Goal: Task Accomplishment & Management: Manage account settings

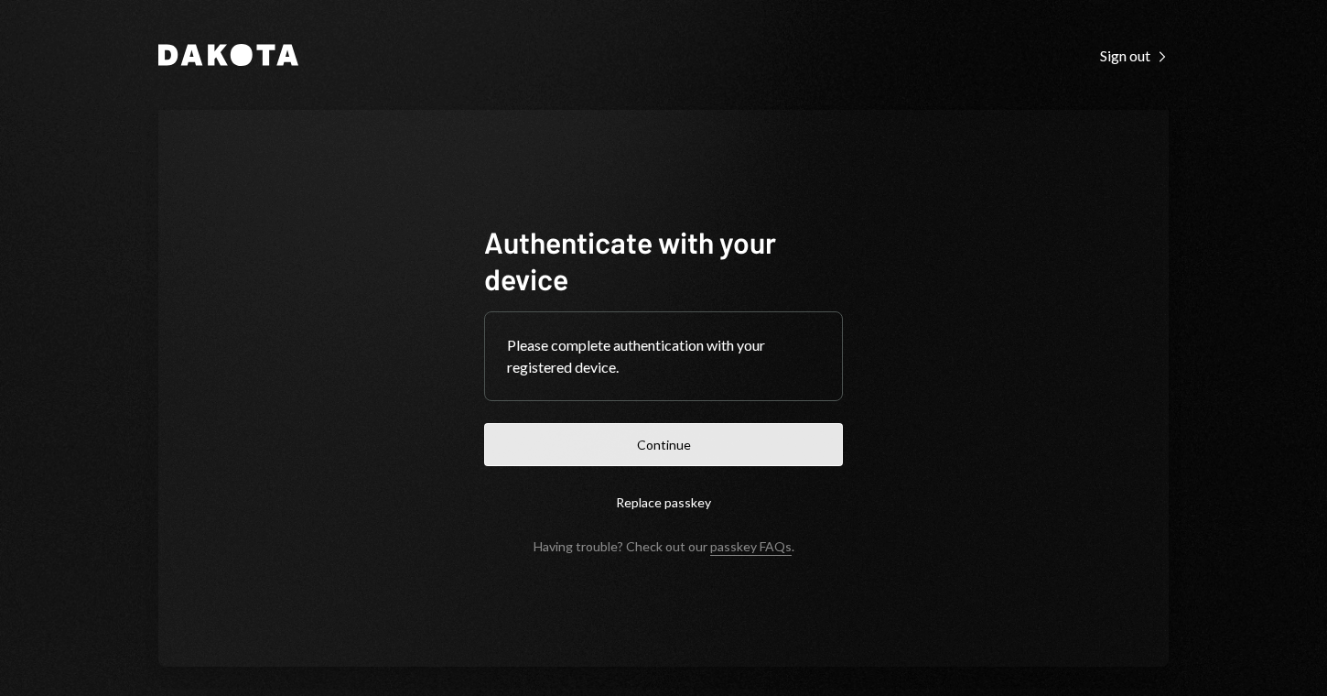
click at [673, 443] on button "Continue" at bounding box center [663, 444] width 359 height 43
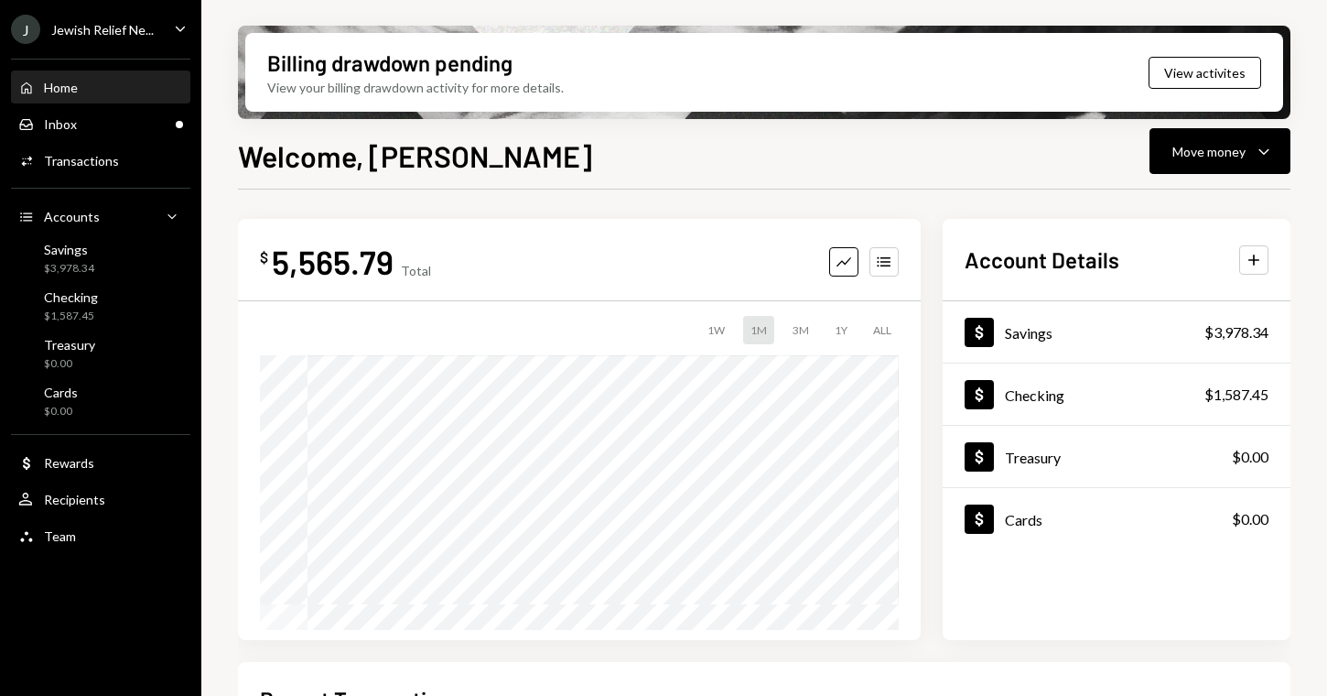
click at [125, 31] on div "Jewish Relief Ne..." at bounding box center [102, 30] width 103 height 16
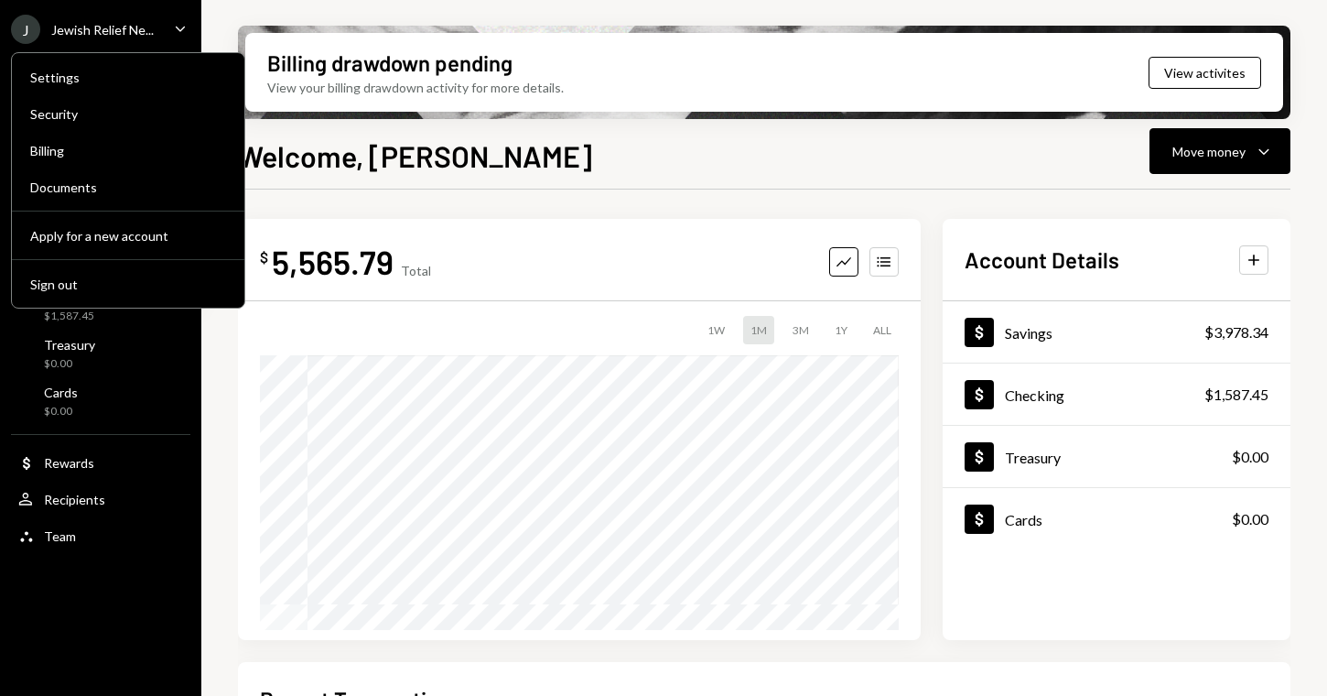
click at [136, 24] on div "Jewish Relief Ne..." at bounding box center [102, 30] width 103 height 16
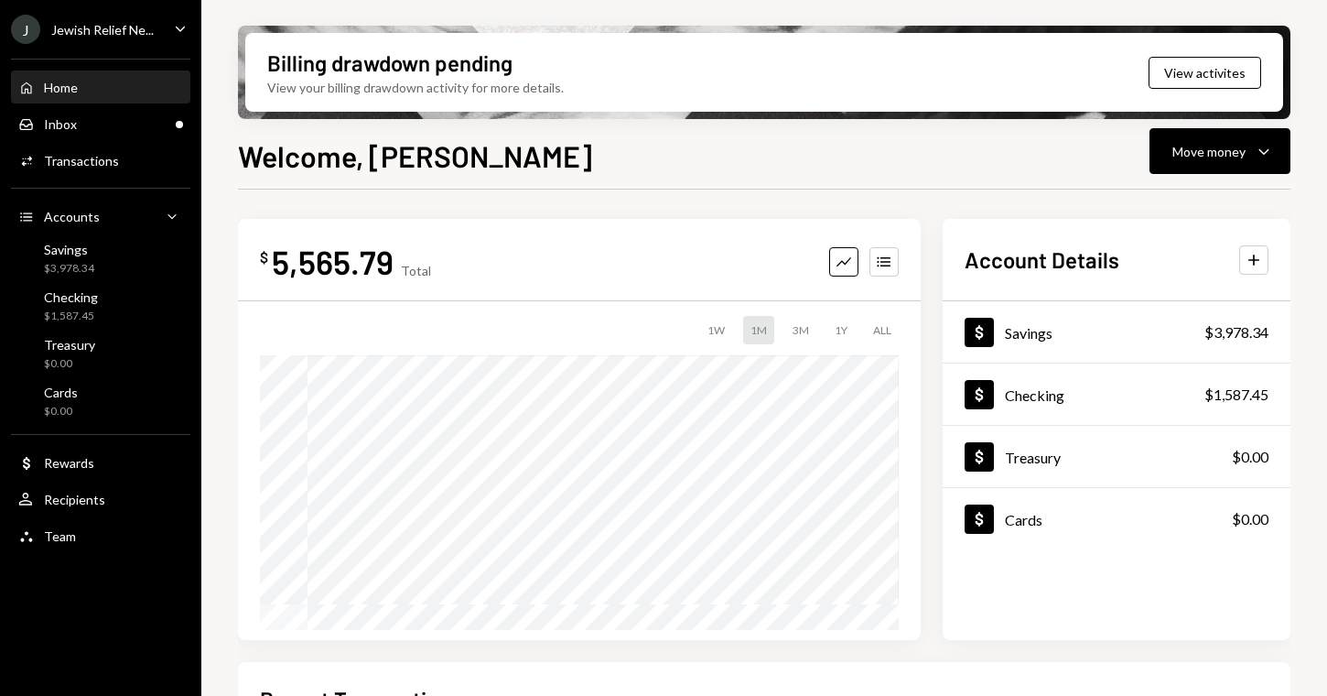
click at [136, 24] on div "Jewish Relief Ne..." at bounding box center [102, 30] width 103 height 16
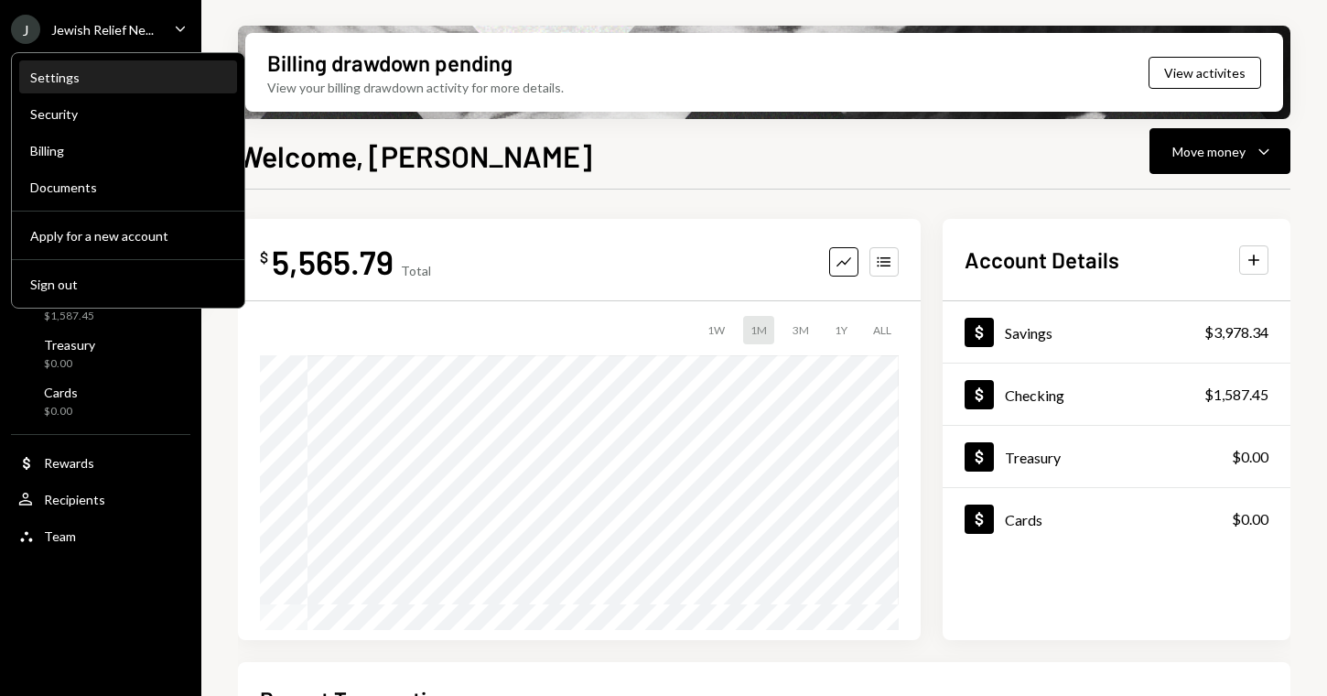
click at [179, 81] on div "Settings" at bounding box center [128, 78] width 196 height 16
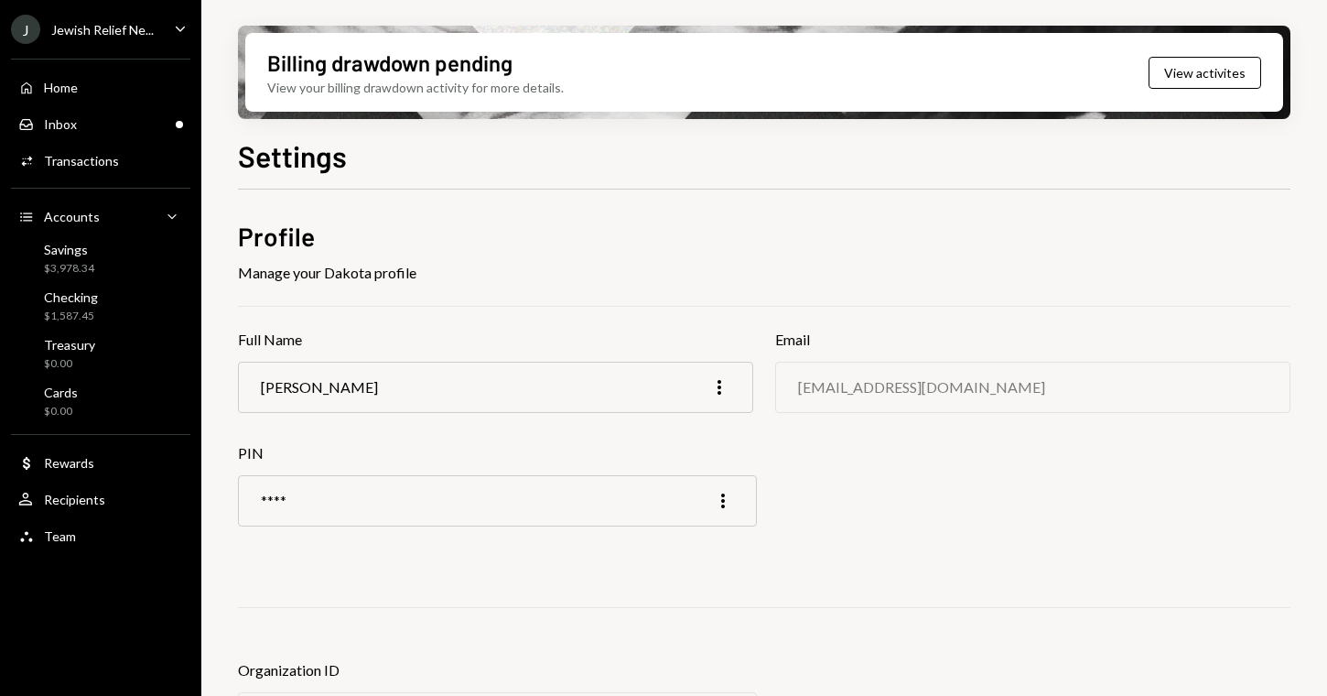
click at [140, 32] on div "Jewish Relief Ne..." at bounding box center [102, 30] width 103 height 16
click at [969, 275] on div "Manage your Dakota profile" at bounding box center [764, 273] width 1053 height 22
click at [113, 32] on div "Jewish Relief Ne..." at bounding box center [102, 30] width 103 height 16
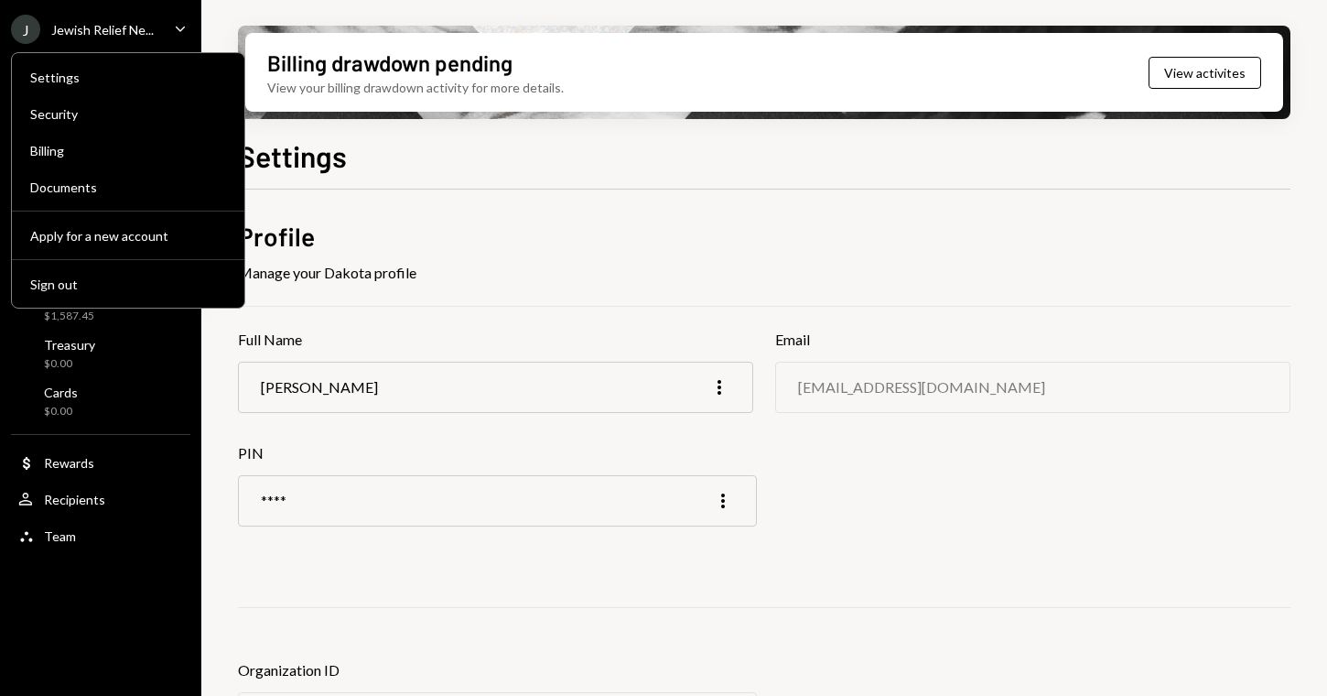
click at [232, 16] on div "Billing drawdown pending View your billing drawdown activity for more details. …" at bounding box center [764, 348] width 1126 height 696
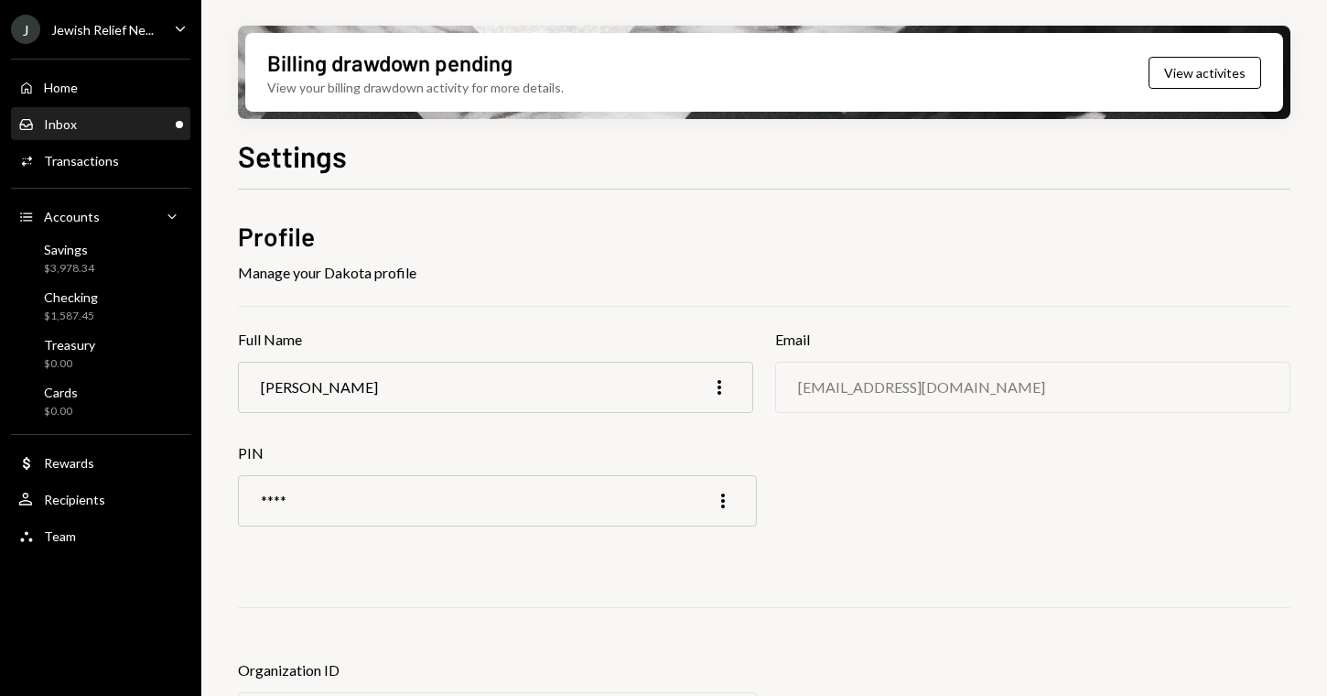
click at [82, 124] on div "Inbox Inbox" at bounding box center [100, 124] width 165 height 16
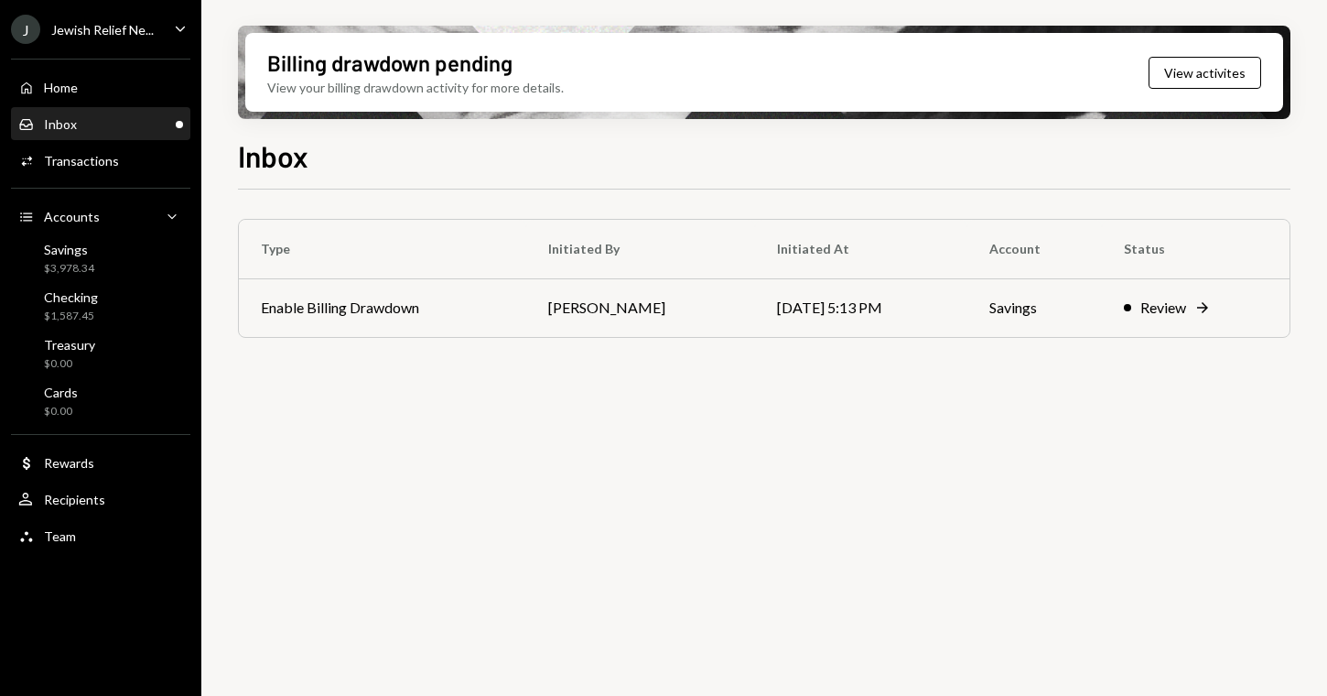
click at [145, 135] on div "Inbox Inbox" at bounding box center [100, 124] width 165 height 31
click at [103, 95] on div "Home Home" at bounding box center [100, 88] width 165 height 16
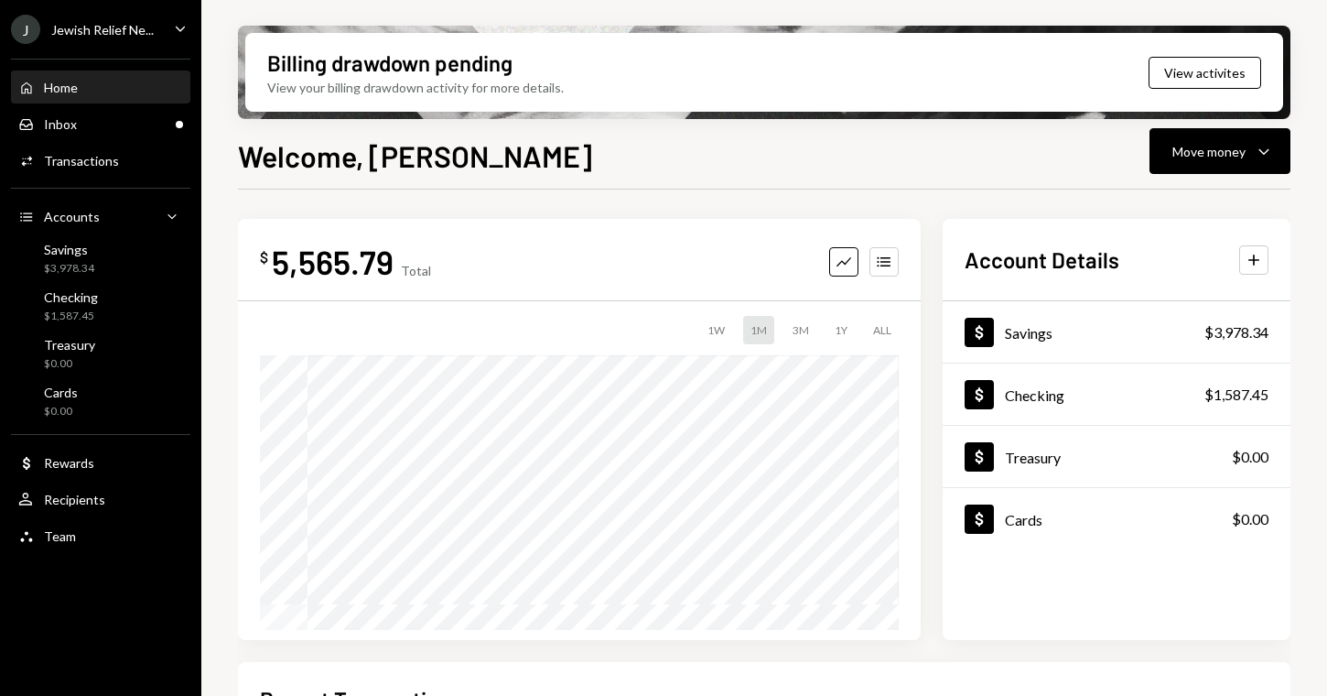
click at [1097, 279] on div "Account Details Plus Dollar Savings $3,978.34 Dollar Checking $1,587.45 Dollar …" at bounding box center [1117, 429] width 348 height 421
click at [1240, 394] on div "$1,587.45" at bounding box center [1236, 394] width 64 height 22
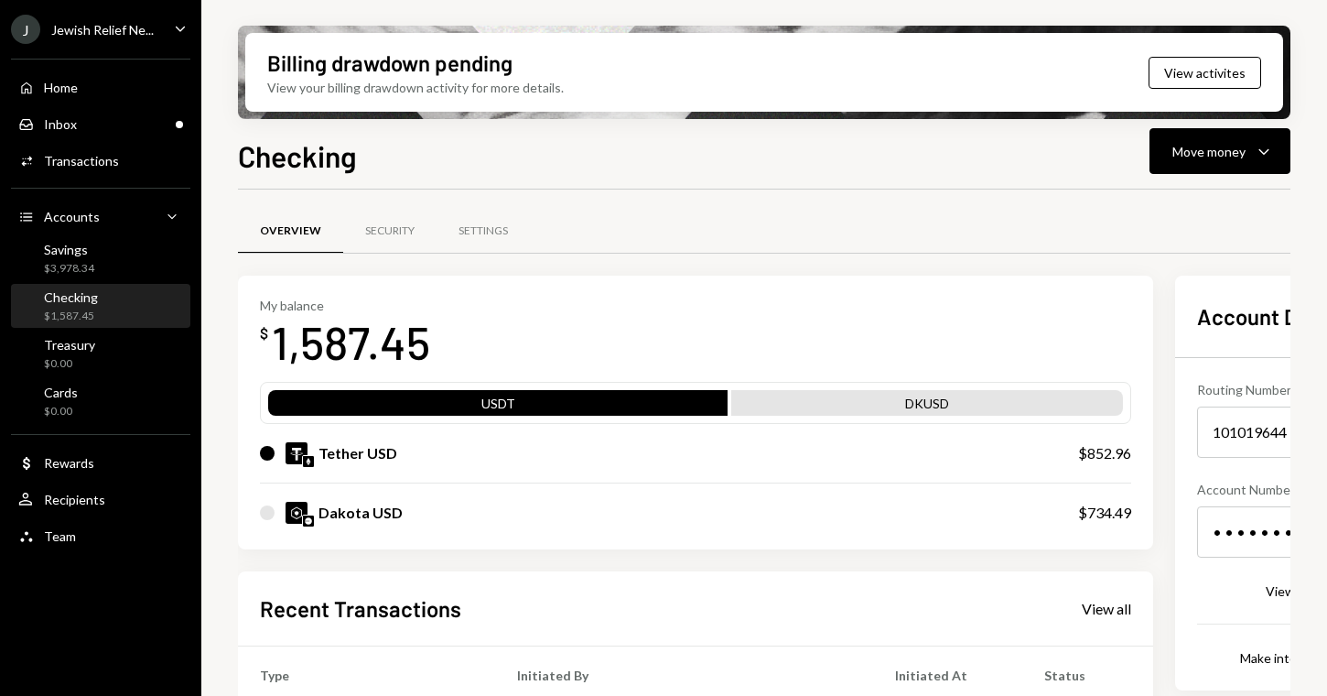
click at [1247, 439] on div "101019644" at bounding box center [1327, 431] width 261 height 51
click at [1213, 549] on div "• • • • • • • • 6503" at bounding box center [1327, 531] width 261 height 51
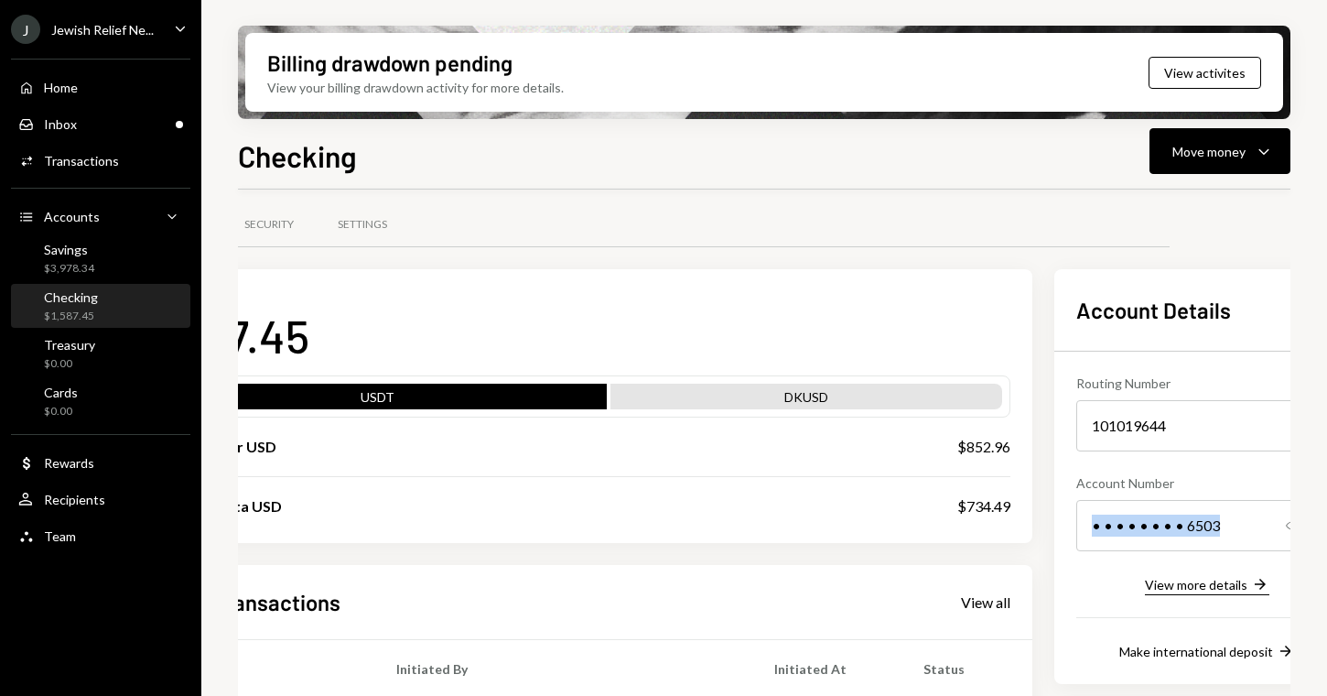
scroll to position [6, 120]
click at [1170, 581] on div "View more details" at bounding box center [1197, 585] width 103 height 16
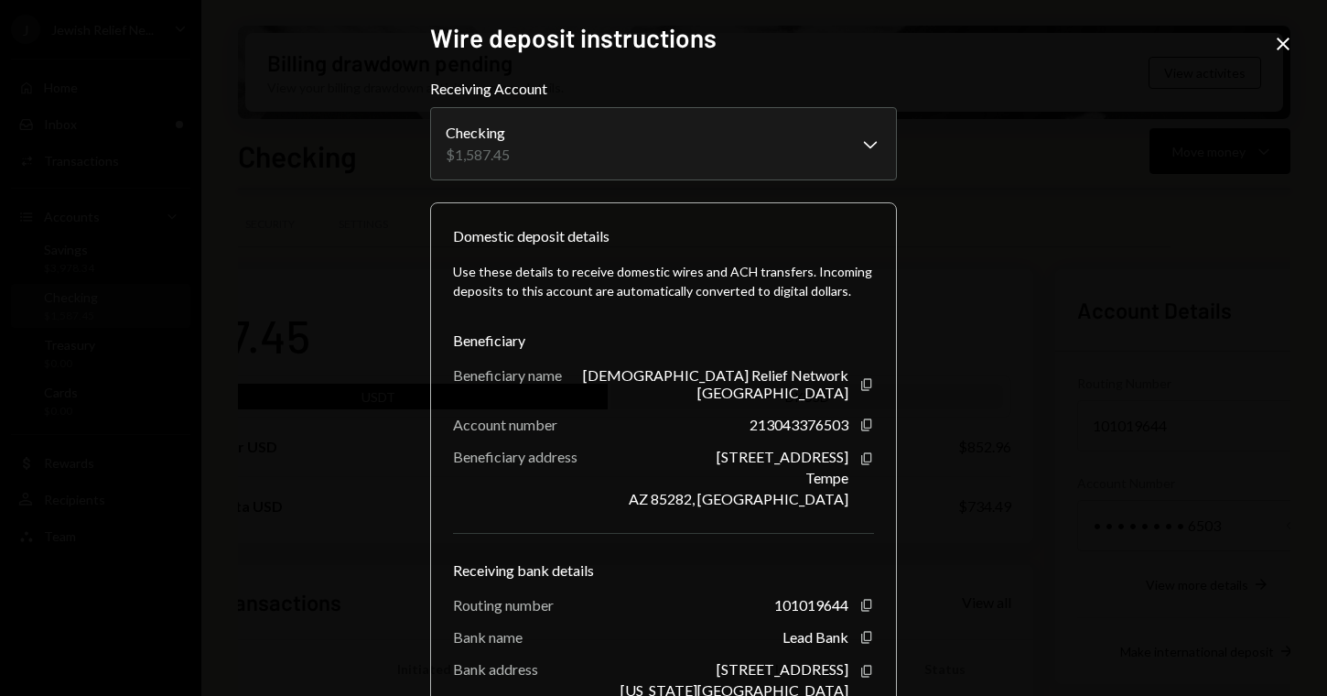
click at [819, 416] on div "213043376503" at bounding box center [799, 424] width 99 height 17
copy div "213043376503 Copy"
click at [734, 370] on div "[DEMOGRAPHIC_DATA] Relief Network [GEOGRAPHIC_DATA]" at bounding box center [705, 383] width 286 height 35
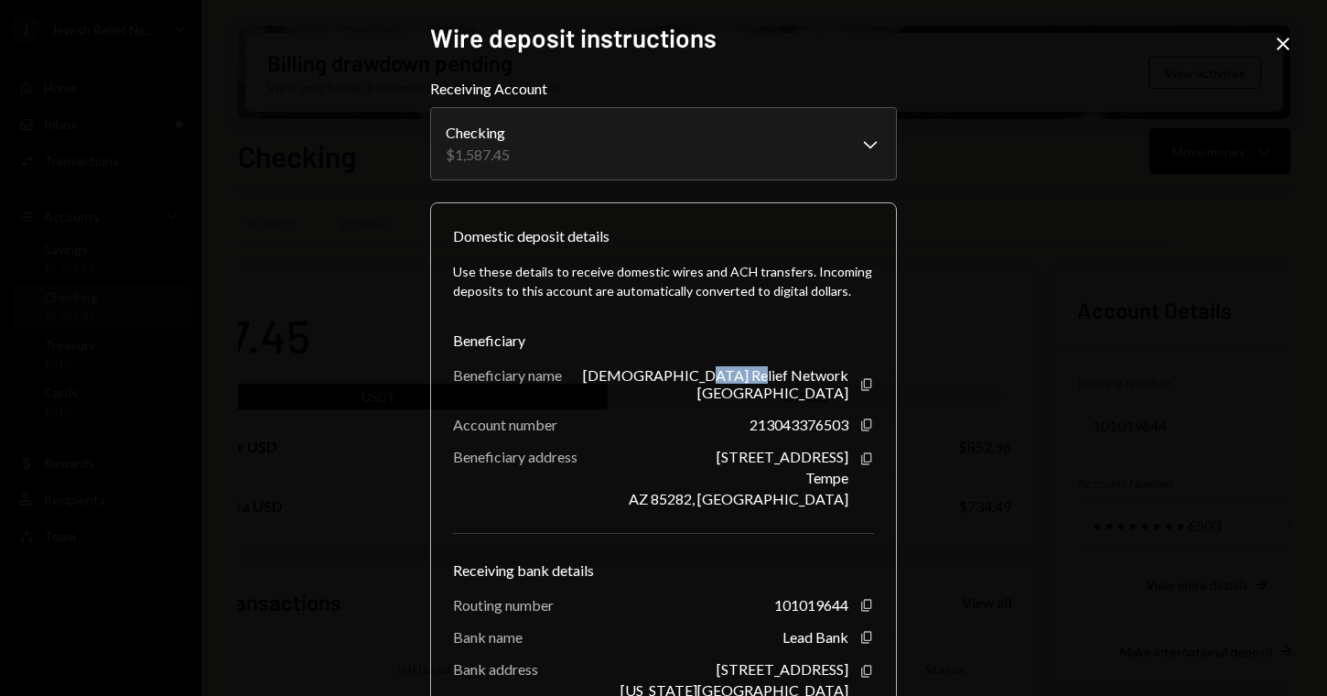
click at [734, 370] on div "[DEMOGRAPHIC_DATA] Relief Network [GEOGRAPHIC_DATA]" at bounding box center [705, 383] width 286 height 35
click at [862, 382] on icon "Copy" at bounding box center [866, 384] width 15 height 15
click at [863, 417] on icon "Copy" at bounding box center [866, 424] width 15 height 15
